Goal: Information Seeking & Learning: Understand process/instructions

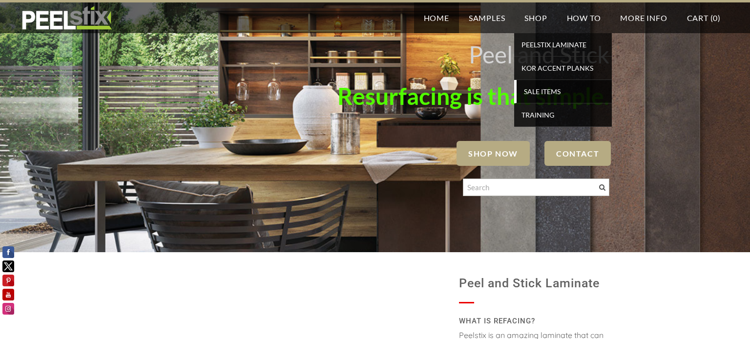
click at [544, 91] on span "SALE ITEMS" at bounding box center [564, 91] width 90 height 13
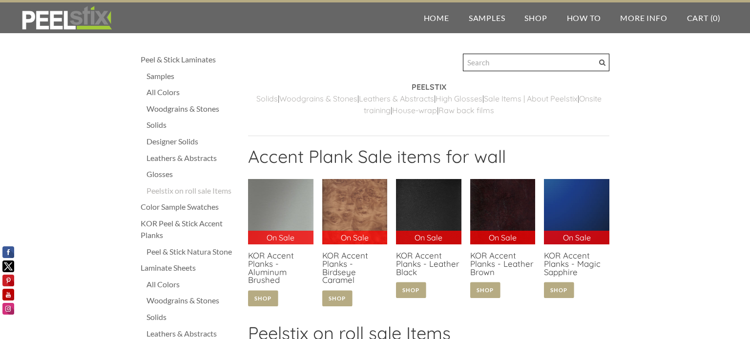
click at [517, 64] on input "Search" at bounding box center [536, 63] width 146 height 18
type input "evening star"
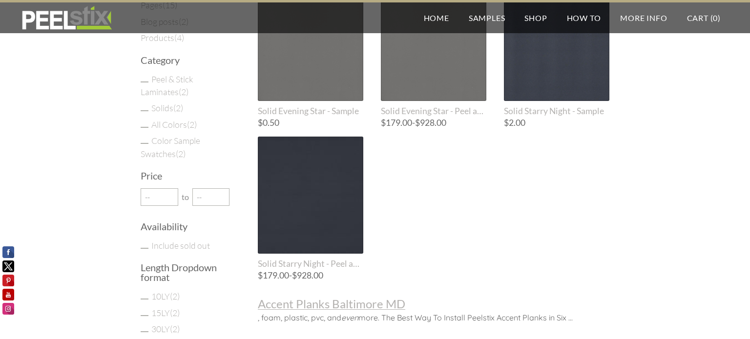
scroll to position [134, 0]
click at [467, 66] on div at bounding box center [433, 41] width 105 height 117
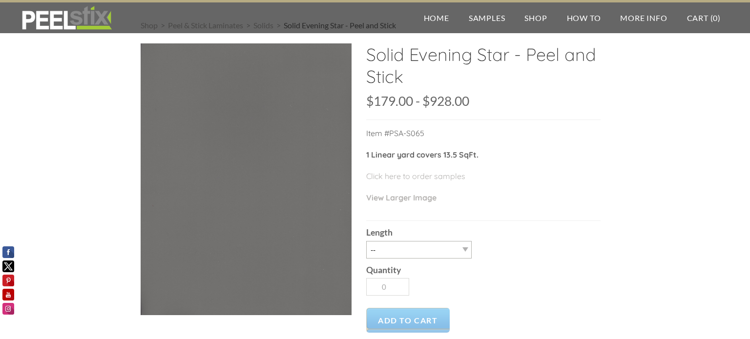
scroll to position [41, 0]
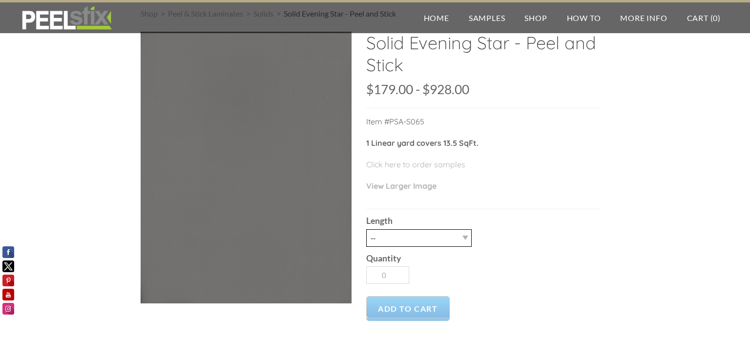
click at [453, 242] on select "-- 3LY 10LY 15LY 30LY" at bounding box center [418, 238] width 105 height 18
select select "15LY"
click at [366, 229] on select "-- 3LY 10LY 15LY 30LY" at bounding box center [418, 238] width 105 height 18
type input "1"
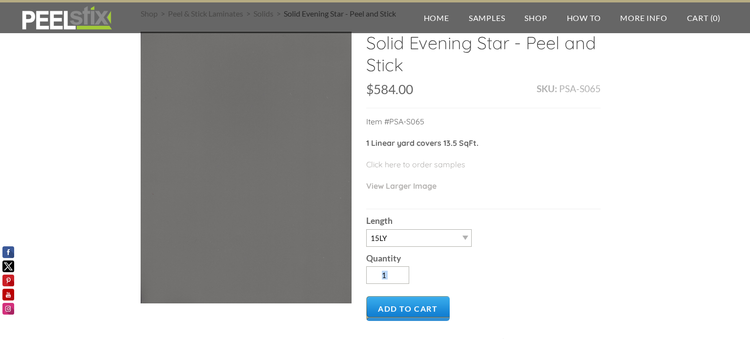
click at [412, 285] on div "Quantity 1" at bounding box center [483, 268] width 234 height 42
click at [441, 229] on select "-- 3LY 10LY 15LY 30LY" at bounding box center [418, 238] width 105 height 18
click at [366, 229] on select "-- 3LY 10LY 15LY 30LY" at bounding box center [418, 238] width 105 height 18
click at [457, 238] on select "-- 3LY 10LY 15LY 30LY" at bounding box center [418, 238] width 105 height 18
click at [366, 229] on select "-- 3LY 10LY 15LY 30LY" at bounding box center [418, 238] width 105 height 18
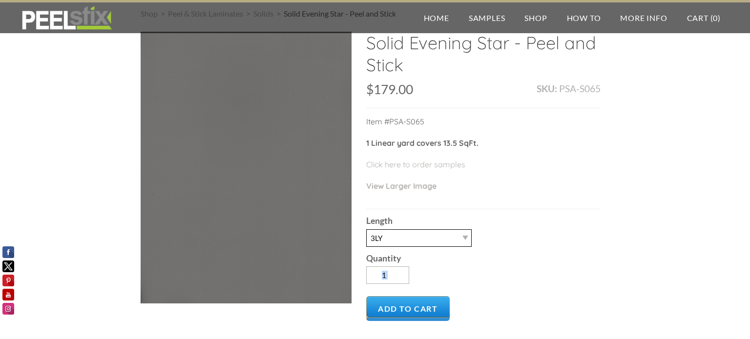
click at [465, 233] on select "-- 3LY 10LY 15LY 30LY" at bounding box center [418, 238] width 105 height 18
select select "10LY"
click at [366, 229] on select "-- 3LY 10LY 15LY 30LY" at bounding box center [418, 238] width 105 height 18
click at [634, 239] on div "Shop > Peel & Stick Laminates > Solids > Solid Evening Star - Peel and Stick So…" at bounding box center [375, 278] width 750 height 581
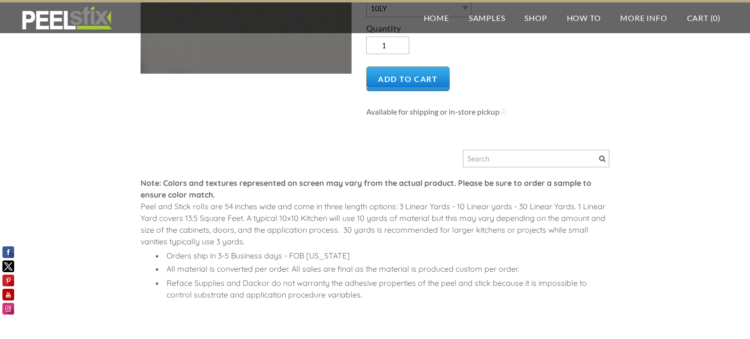
scroll to position [0, 0]
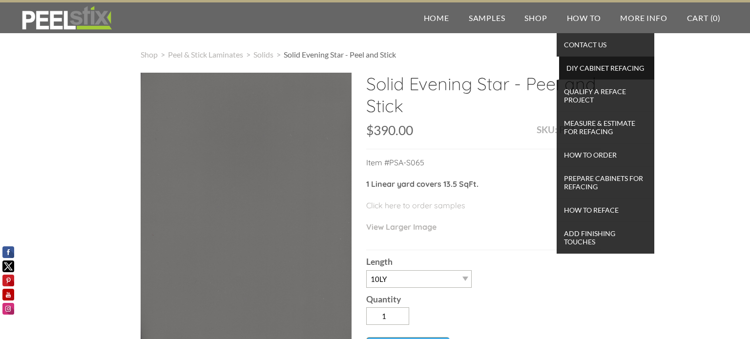
click at [597, 69] on span "DIY Cabinet Refacing" at bounding box center [606, 67] width 90 height 13
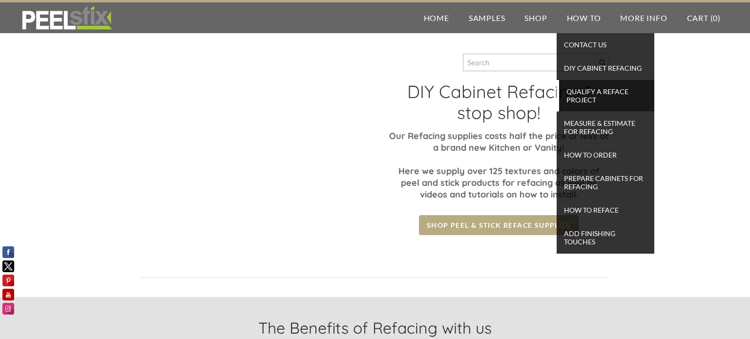
click at [591, 99] on span "Qualify a Reface Project" at bounding box center [606, 95] width 90 height 21
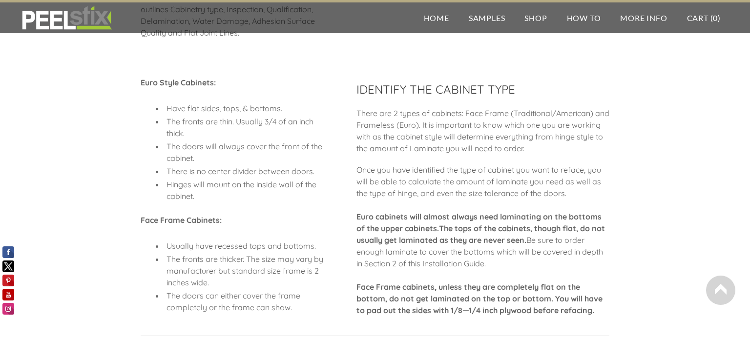
scroll to position [184, 0]
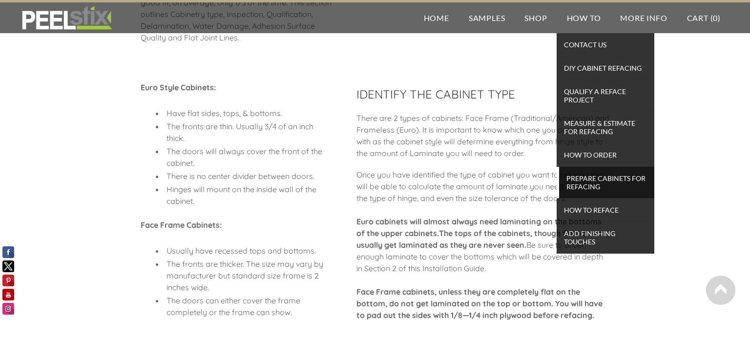
click at [580, 187] on span "Prepare Cabinets for Refacing" at bounding box center [606, 182] width 90 height 21
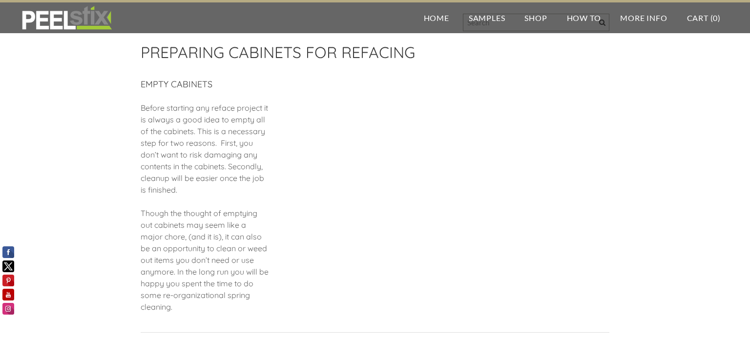
scroll to position [41, 0]
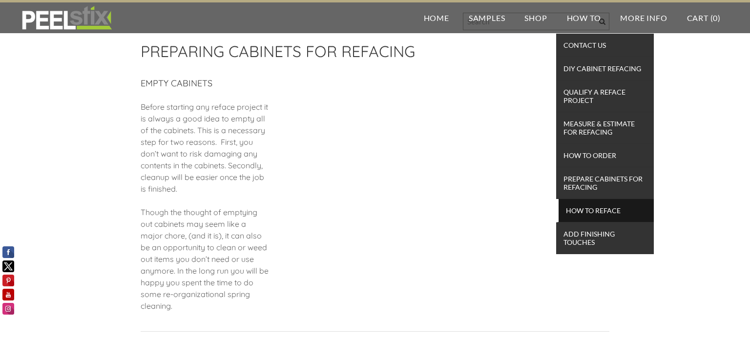
click at [591, 213] on span "How To Reface" at bounding box center [606, 210] width 90 height 13
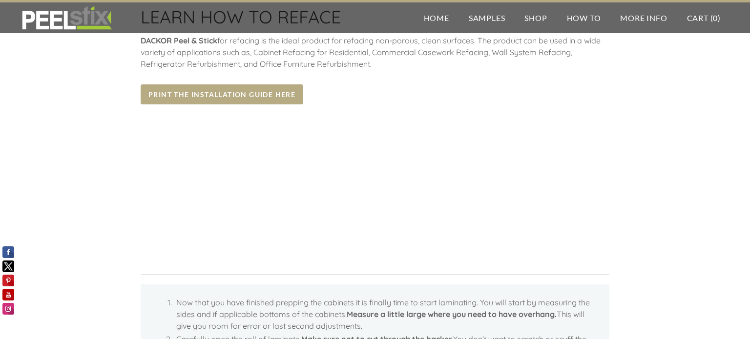
scroll to position [75, 0]
